Goal: Information Seeking & Learning: Learn about a topic

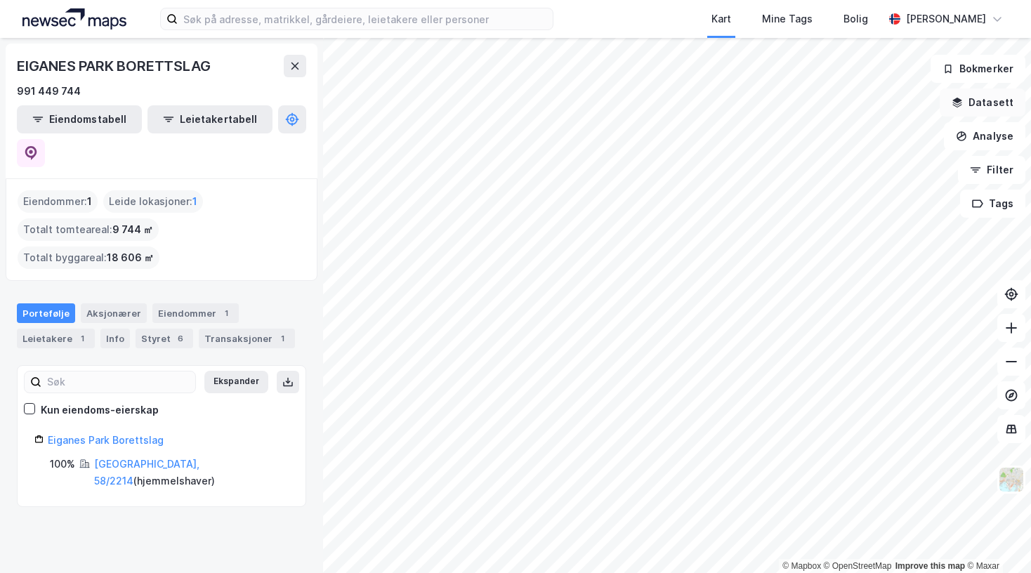
click at [974, 103] on button "Datasett" at bounding box center [982, 102] width 86 height 28
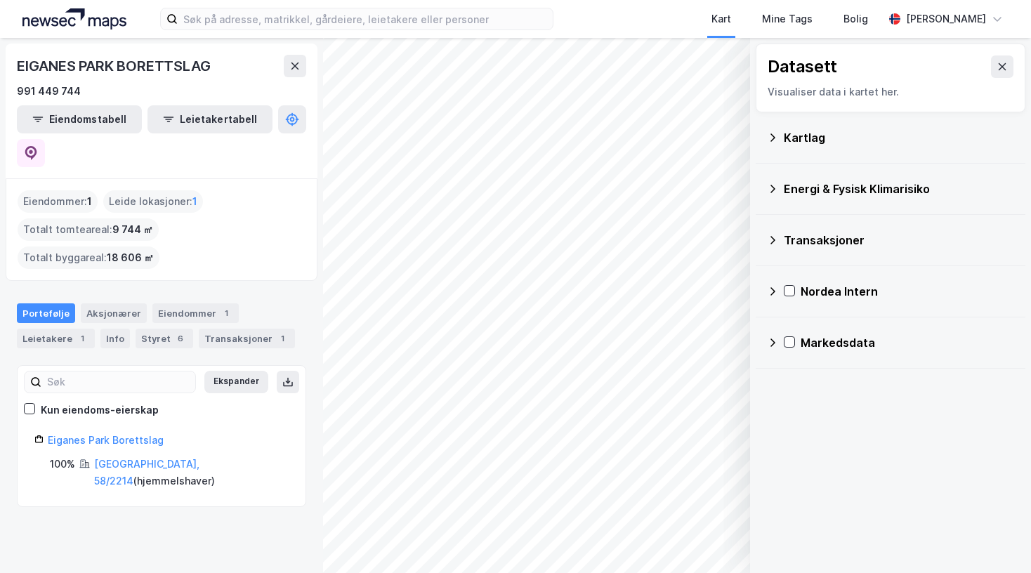
click at [868, 187] on div "Energi & Fysisk Klimarisiko" at bounding box center [898, 188] width 230 height 17
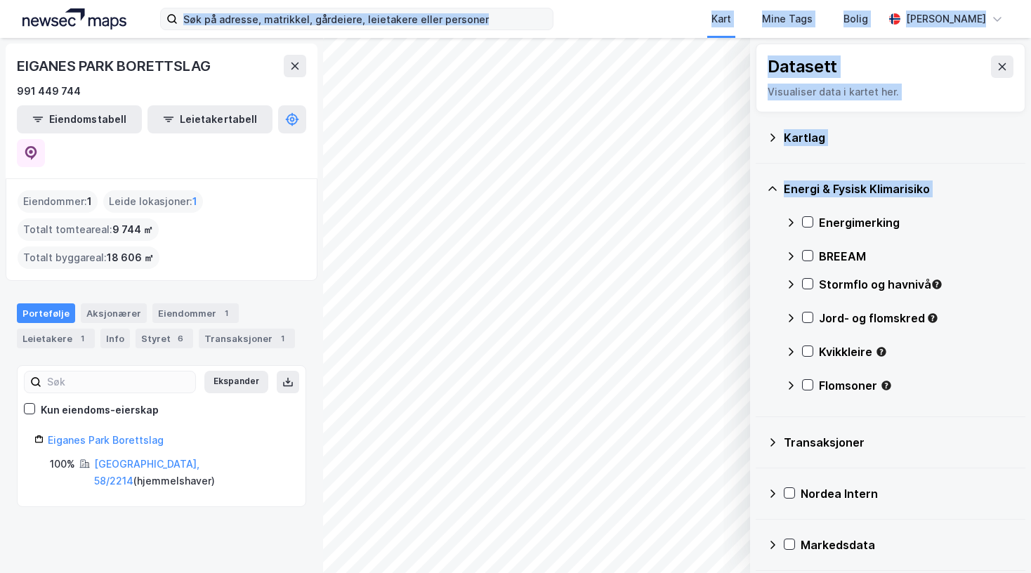
drag, startPoint x: 811, startPoint y: 225, endPoint x: 298, endPoint y: 27, distance: 550.1
click at [298, 27] on div "Kart Mine Tags Bolig [PERSON_NAME] © Mapbox © OpenStreetMap Improve this map © …" at bounding box center [515, 286] width 1031 height 573
click at [300, 23] on input at bounding box center [365, 18] width 375 height 21
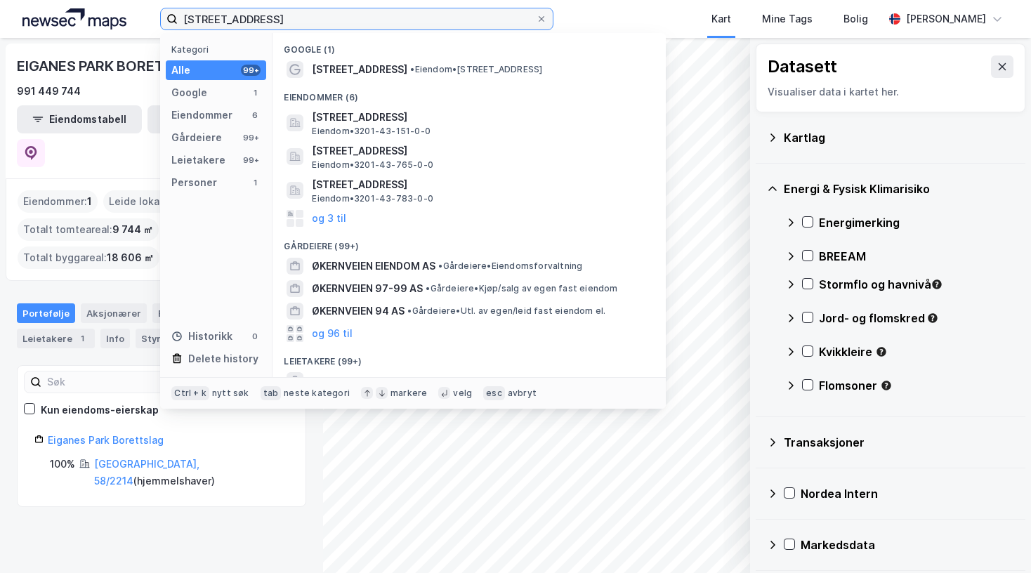
type input "[STREET_ADDRESS]"
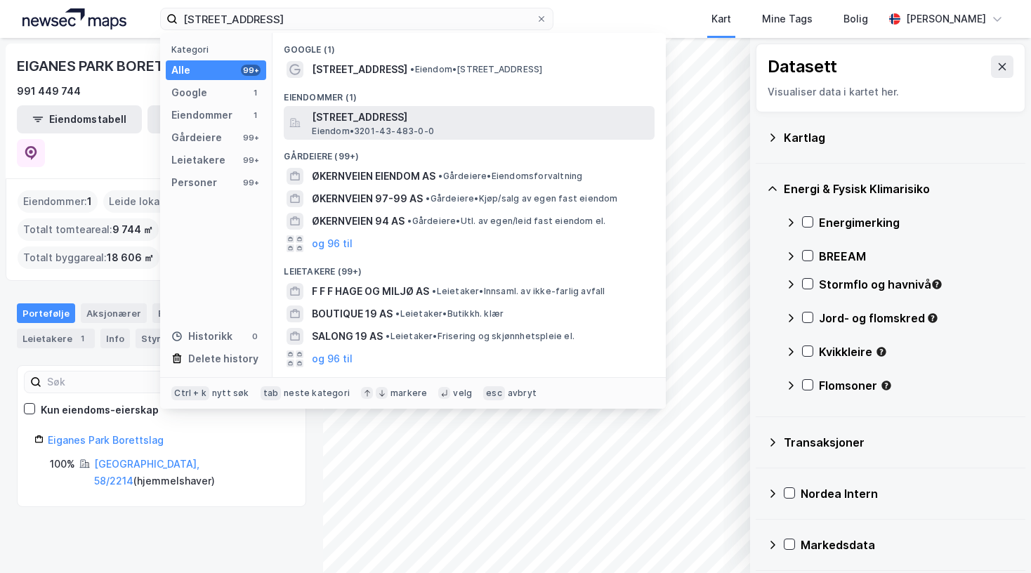
click at [364, 117] on span "[STREET_ADDRESS]" at bounding box center [480, 117] width 337 height 17
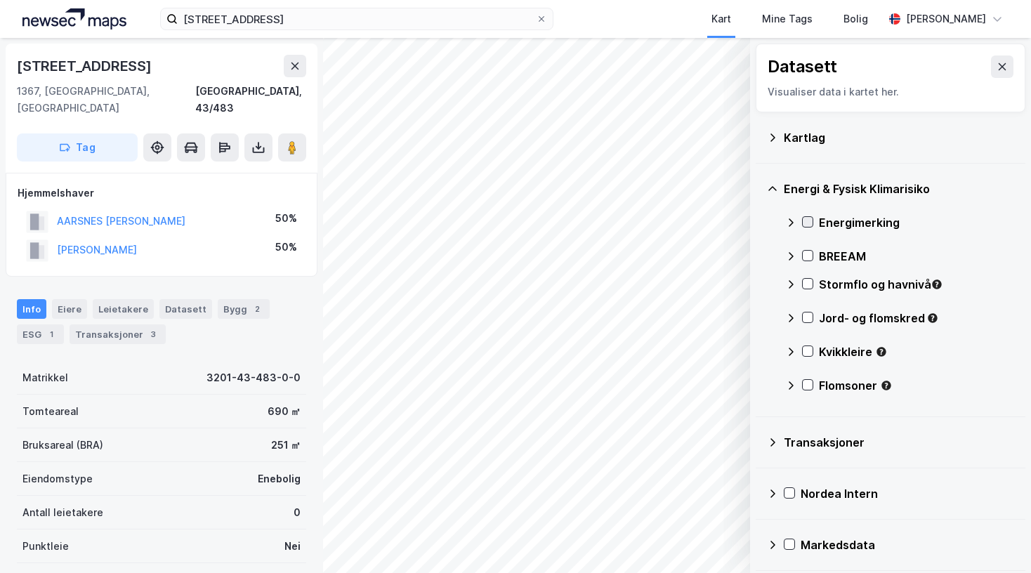
click at [805, 220] on icon at bounding box center [807, 222] width 10 height 10
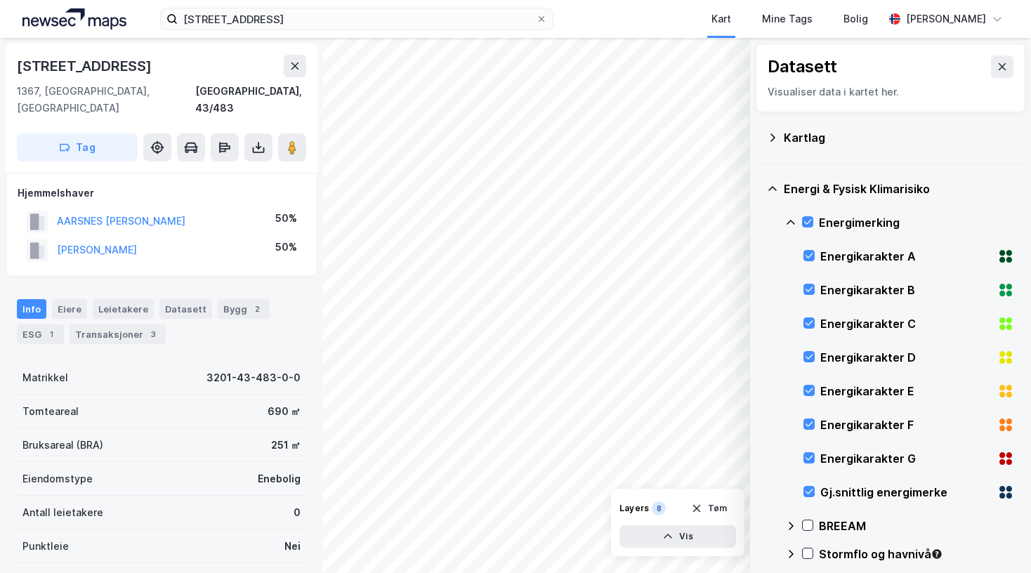
click at [792, 225] on icon at bounding box center [790, 222] width 11 height 11
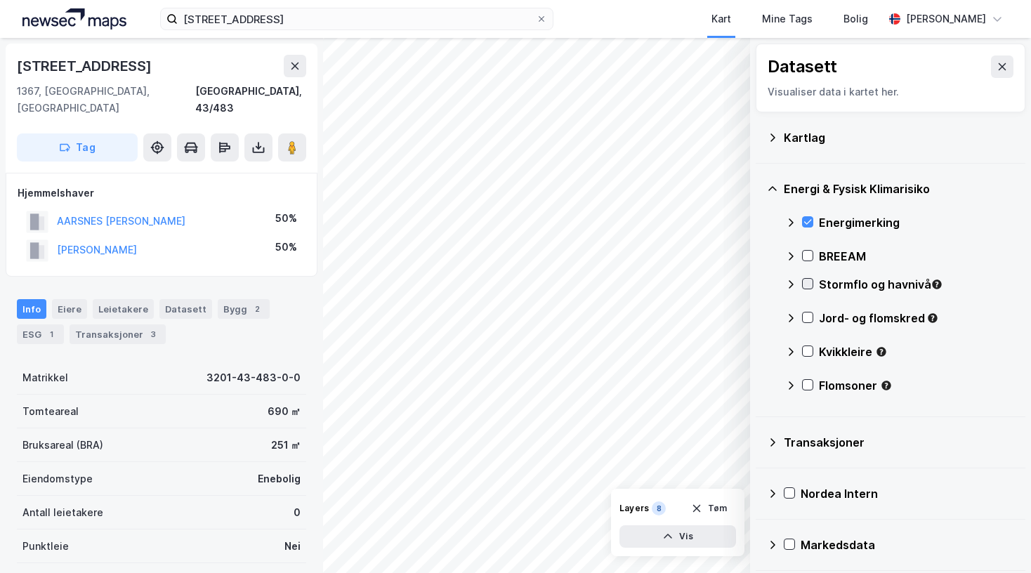
click at [805, 283] on icon at bounding box center [807, 284] width 10 height 10
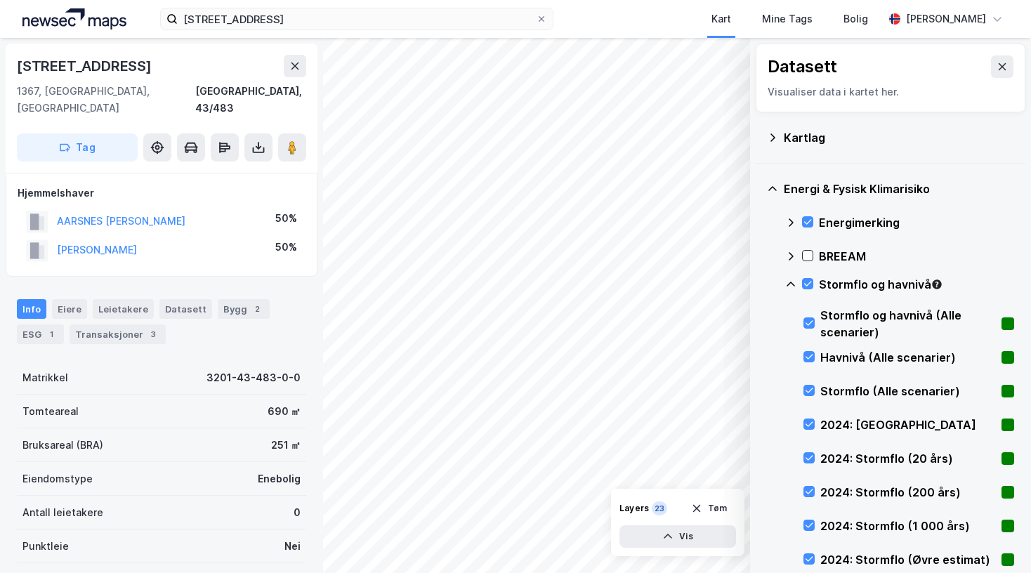
click at [788, 281] on icon at bounding box center [790, 284] width 11 height 11
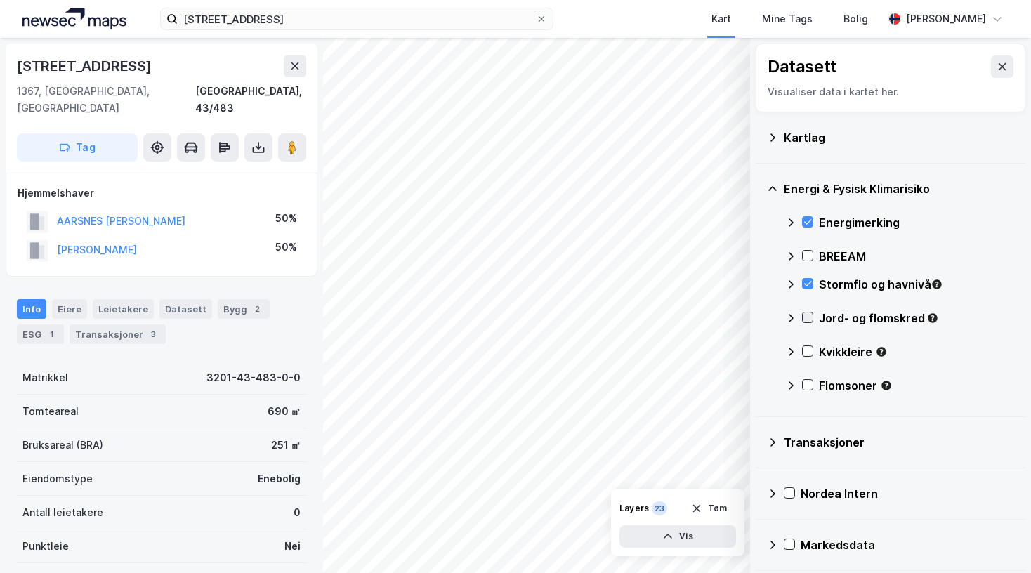
click at [804, 319] on icon at bounding box center [807, 317] width 10 height 10
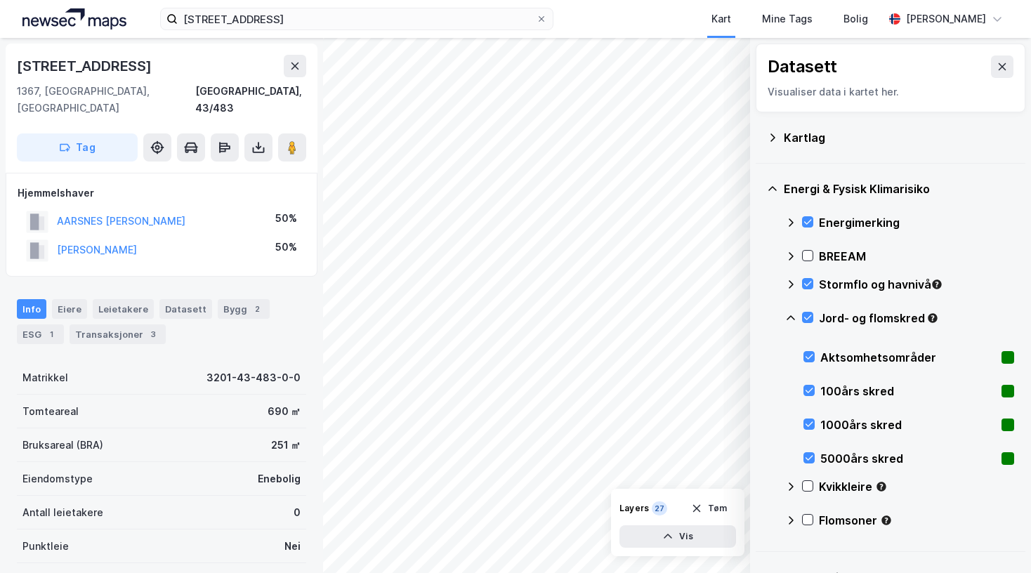
click at [791, 317] on icon at bounding box center [790, 317] width 11 height 11
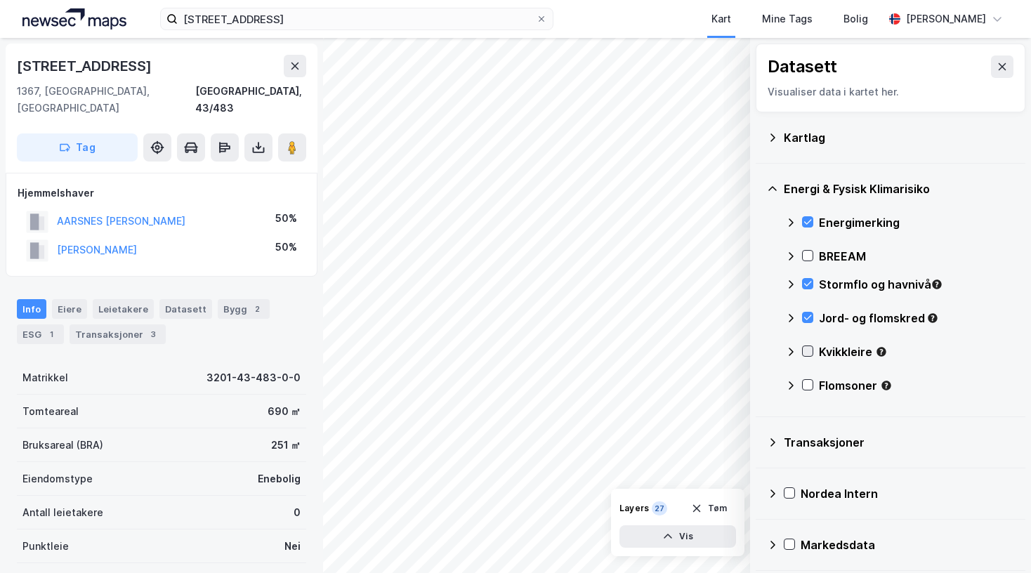
click at [812, 355] on div at bounding box center [807, 350] width 11 height 11
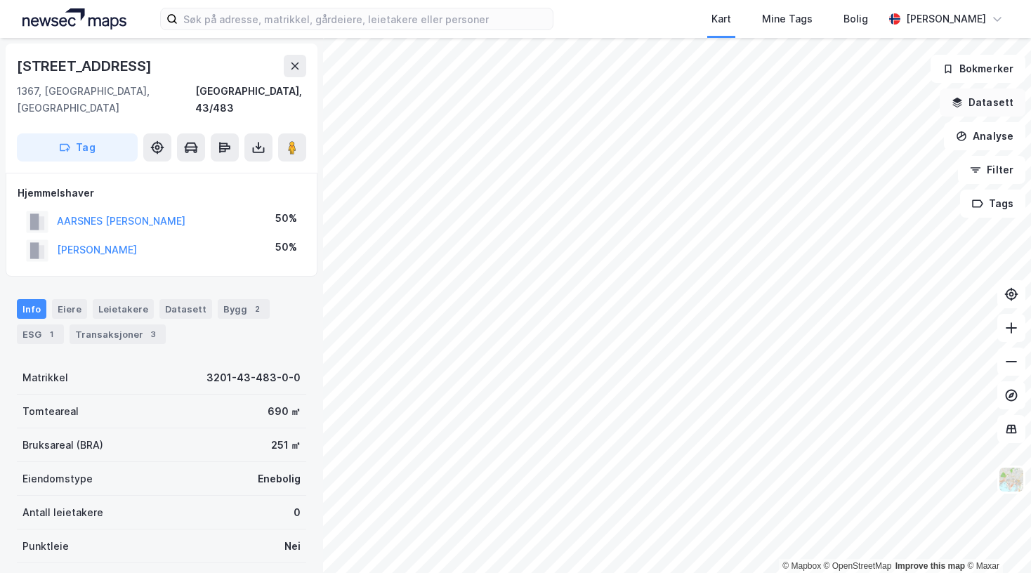
click at [996, 105] on button "Datasett" at bounding box center [982, 102] width 86 height 28
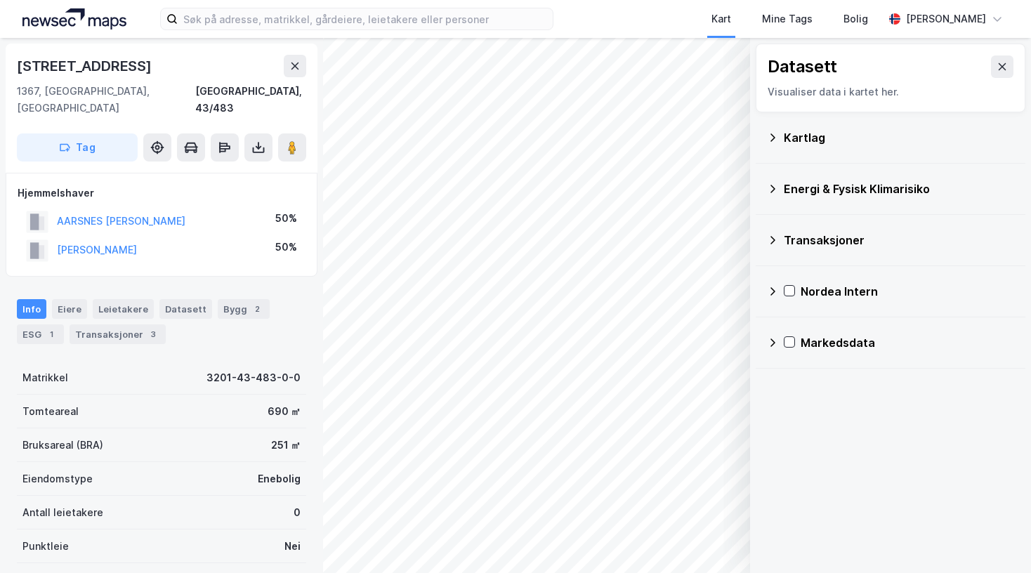
click at [776, 184] on icon at bounding box center [772, 188] width 11 height 11
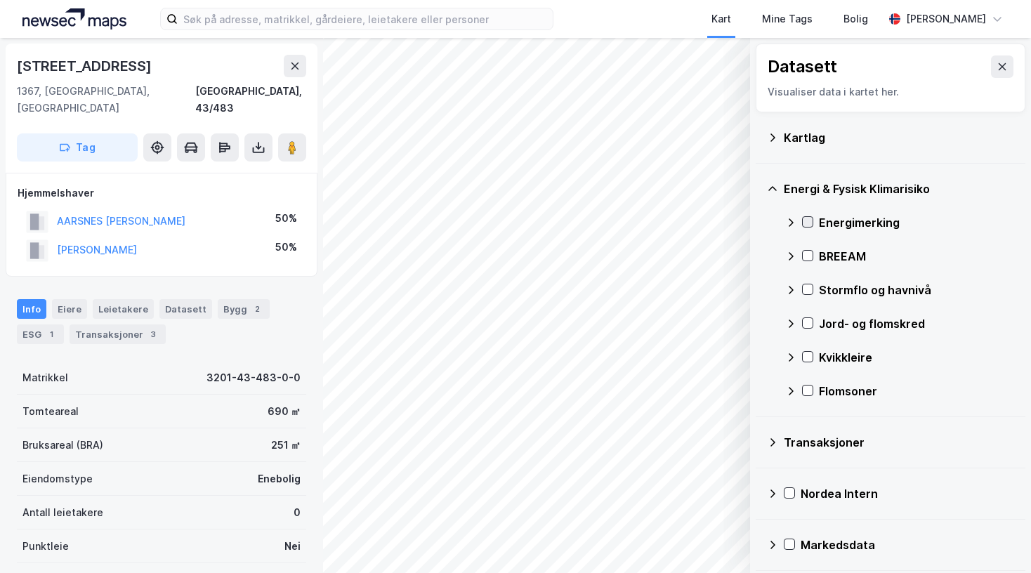
click at [812, 224] on icon at bounding box center [807, 222] width 10 height 10
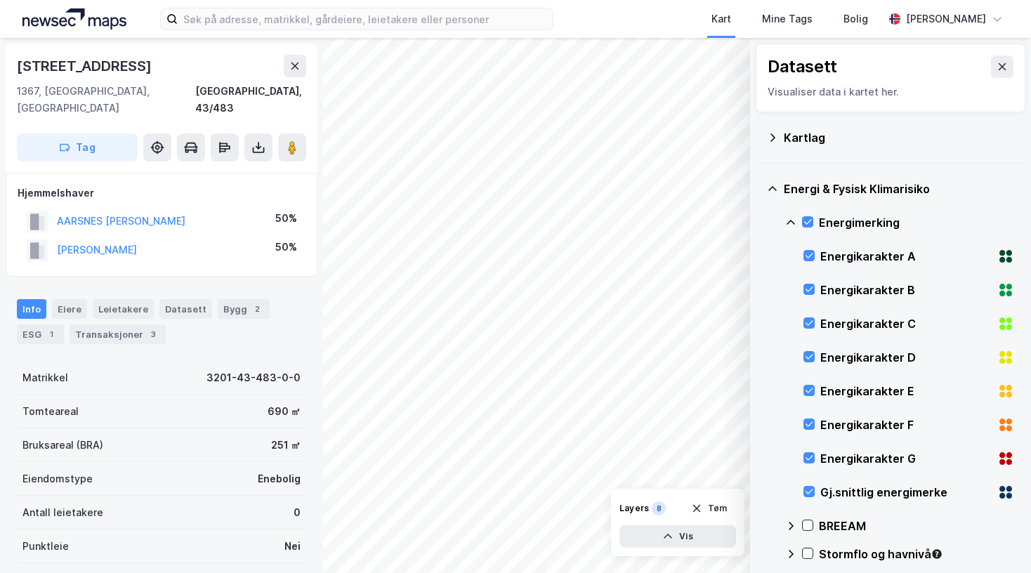
click at [792, 221] on icon at bounding box center [790, 222] width 8 height 5
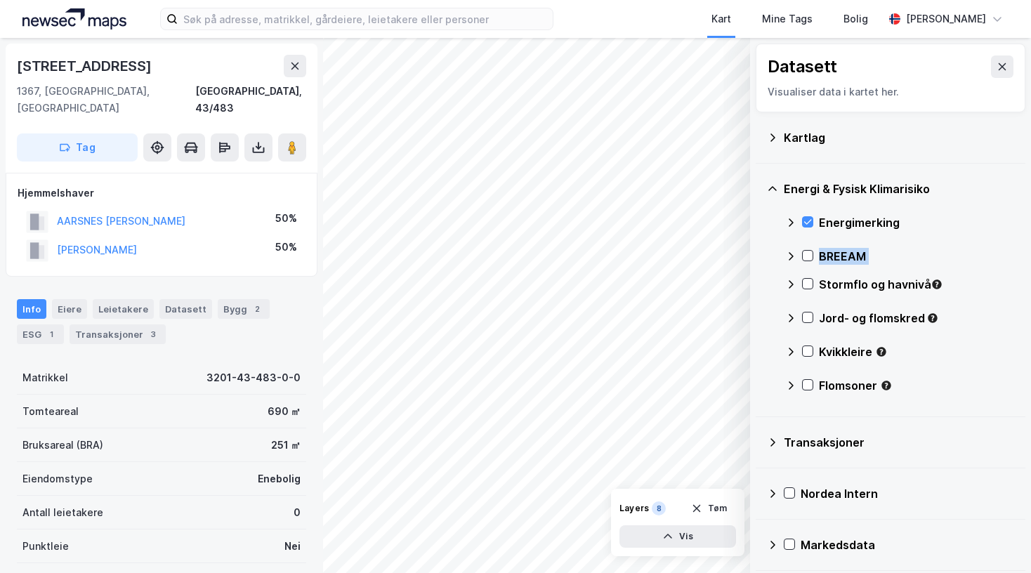
click at [814, 278] on div "Energimerking BREEAM Stormflo og havnivå Jord- og flomskred Kvikkleire Flomsoner" at bounding box center [899, 307] width 229 height 202
drag, startPoint x: 814, startPoint y: 278, endPoint x: 808, endPoint y: 284, distance: 7.9
click at [808, 284] on icon at bounding box center [807, 284] width 10 height 10
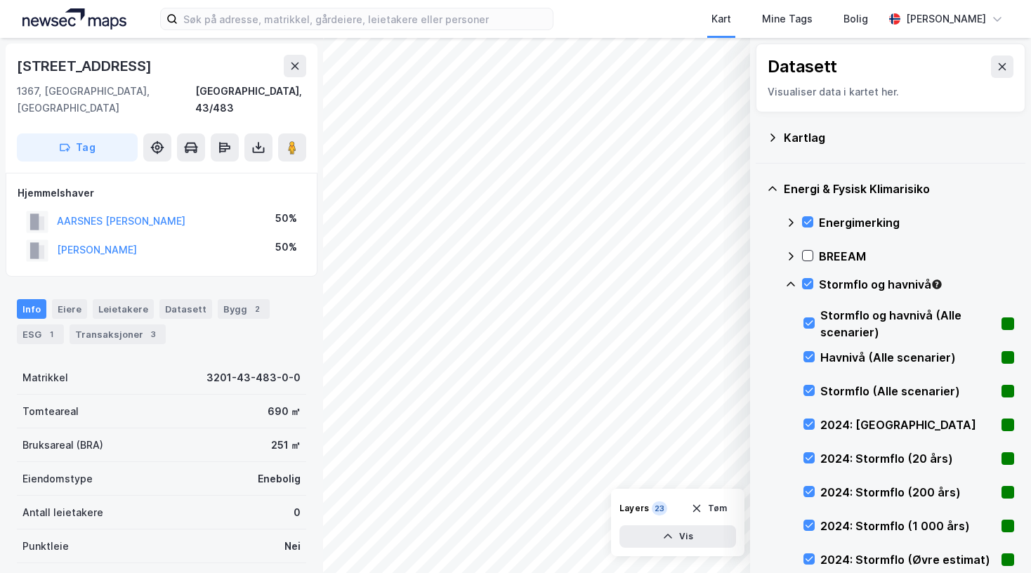
click at [788, 285] on icon at bounding box center [790, 284] width 8 height 5
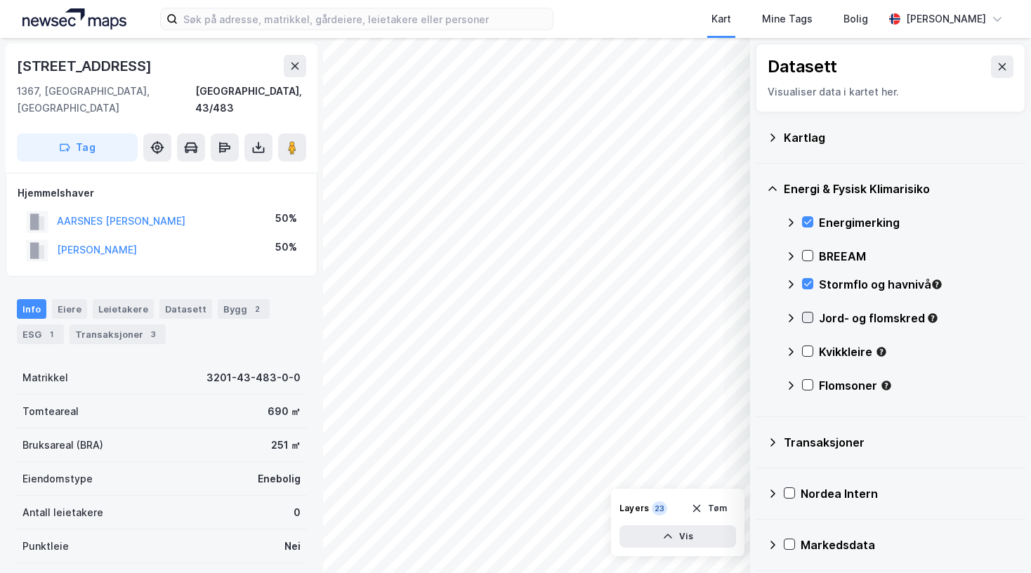
click at [807, 316] on icon at bounding box center [807, 317] width 10 height 10
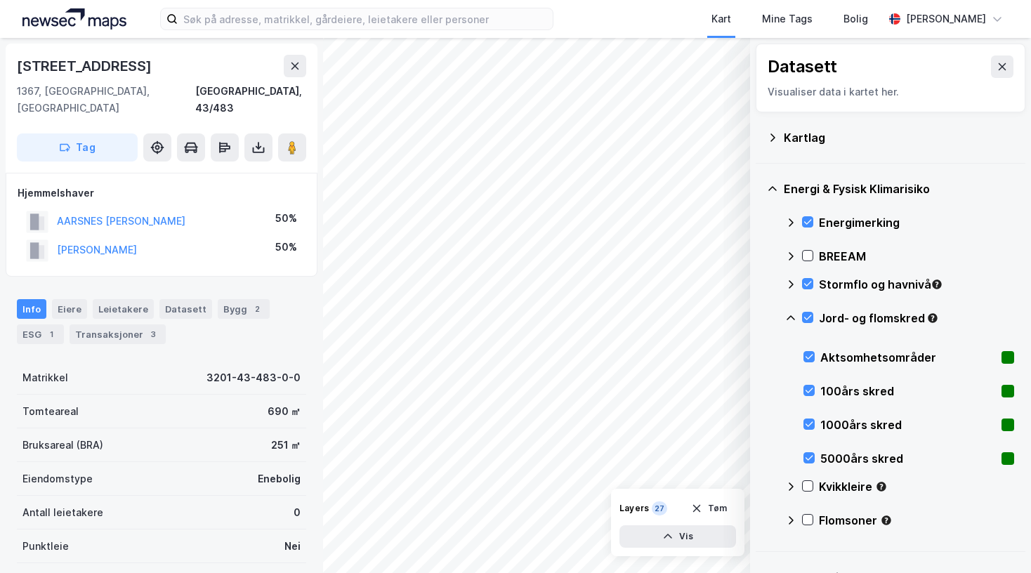
click at [793, 313] on icon at bounding box center [790, 317] width 11 height 11
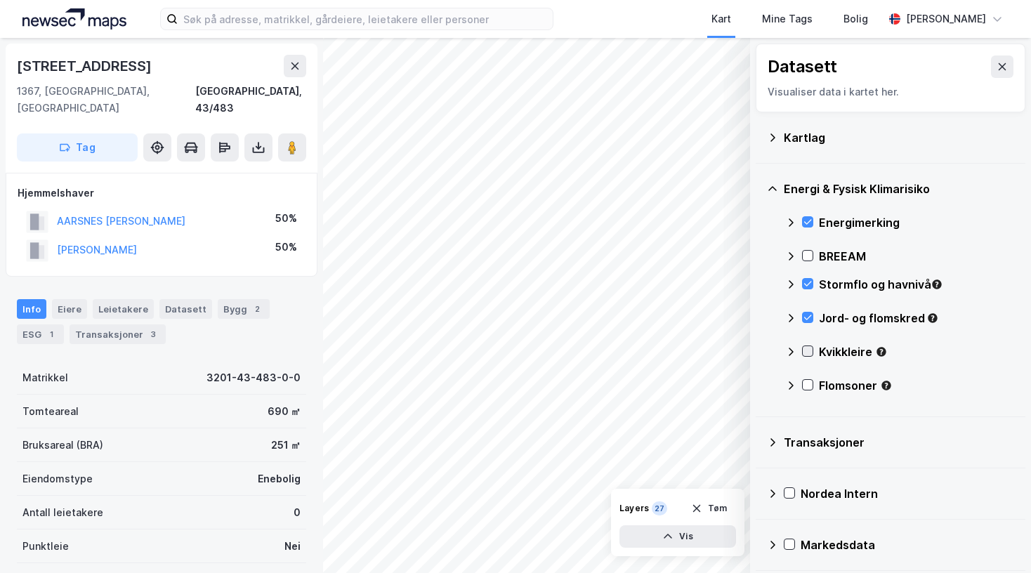
click at [813, 353] on div "Kvikkleire" at bounding box center [899, 357] width 229 height 34
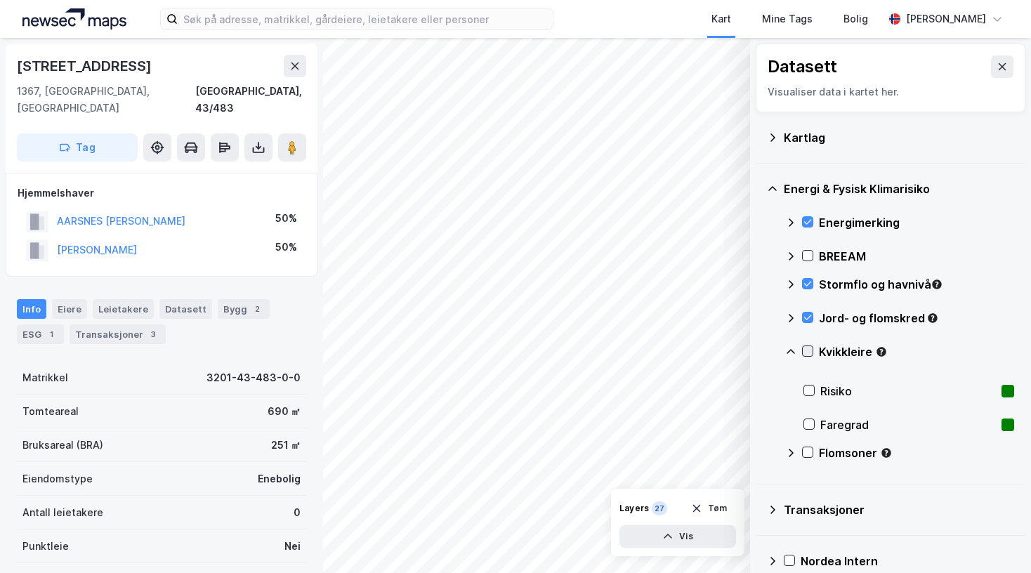
click at [810, 351] on icon at bounding box center [807, 351] width 10 height 10
click at [793, 350] on icon at bounding box center [790, 351] width 11 height 11
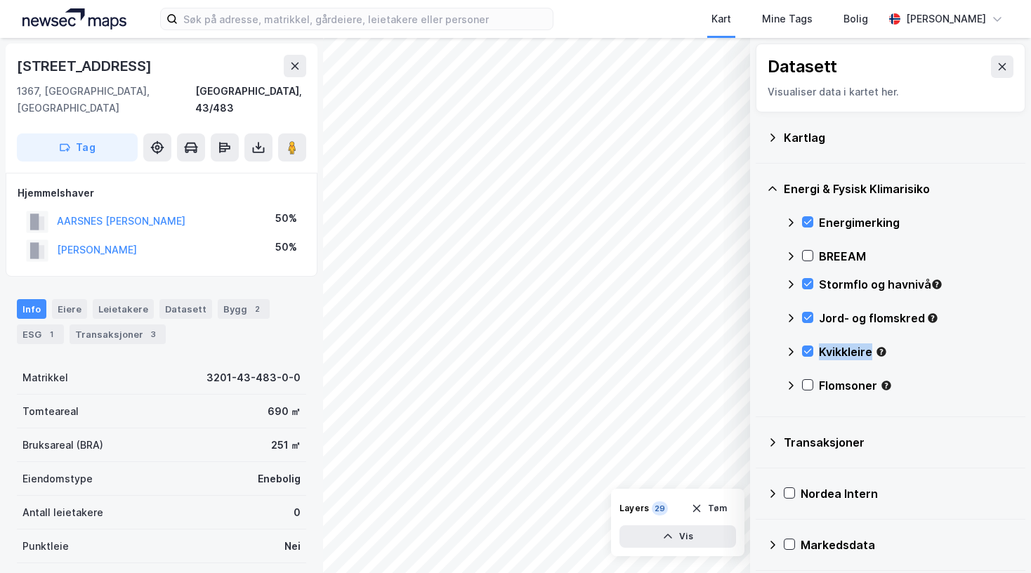
click at [793, 350] on icon at bounding box center [790, 351] width 11 height 11
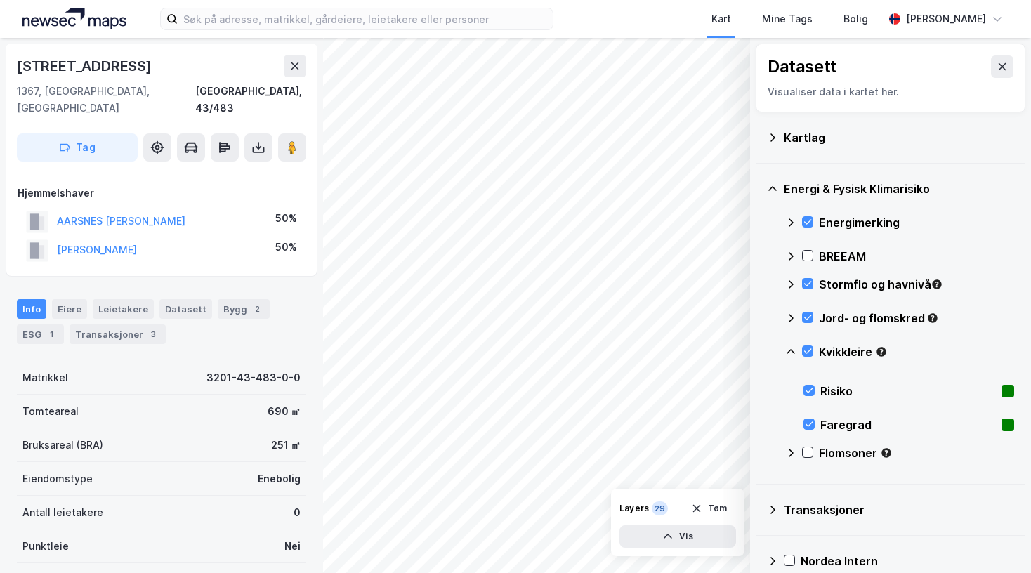
click at [786, 349] on icon at bounding box center [790, 351] width 11 height 11
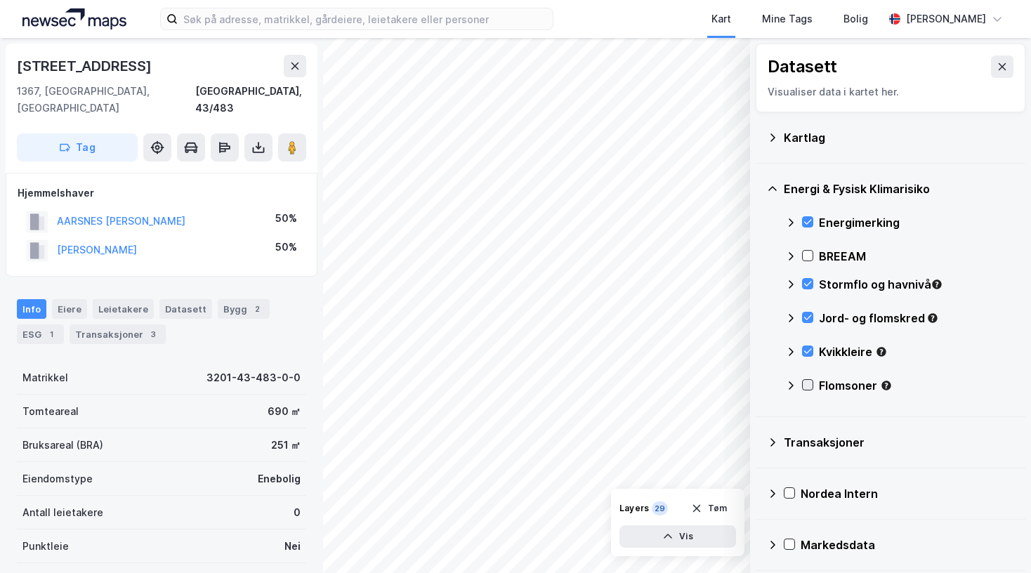
click at [806, 383] on icon at bounding box center [807, 385] width 10 height 10
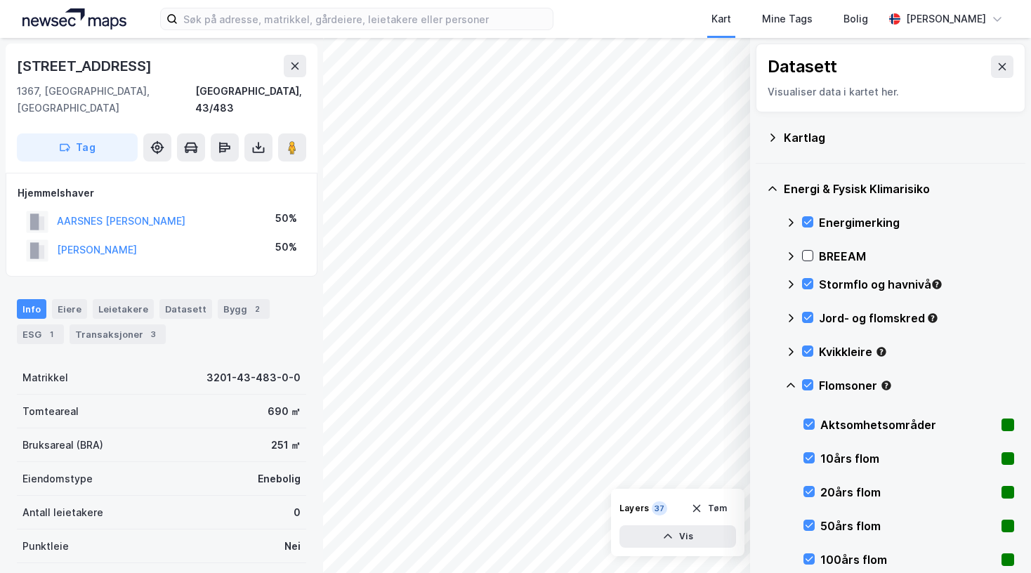
click at [790, 383] on icon at bounding box center [790, 385] width 11 height 11
